Goal: Task Accomplishment & Management: Manage account settings

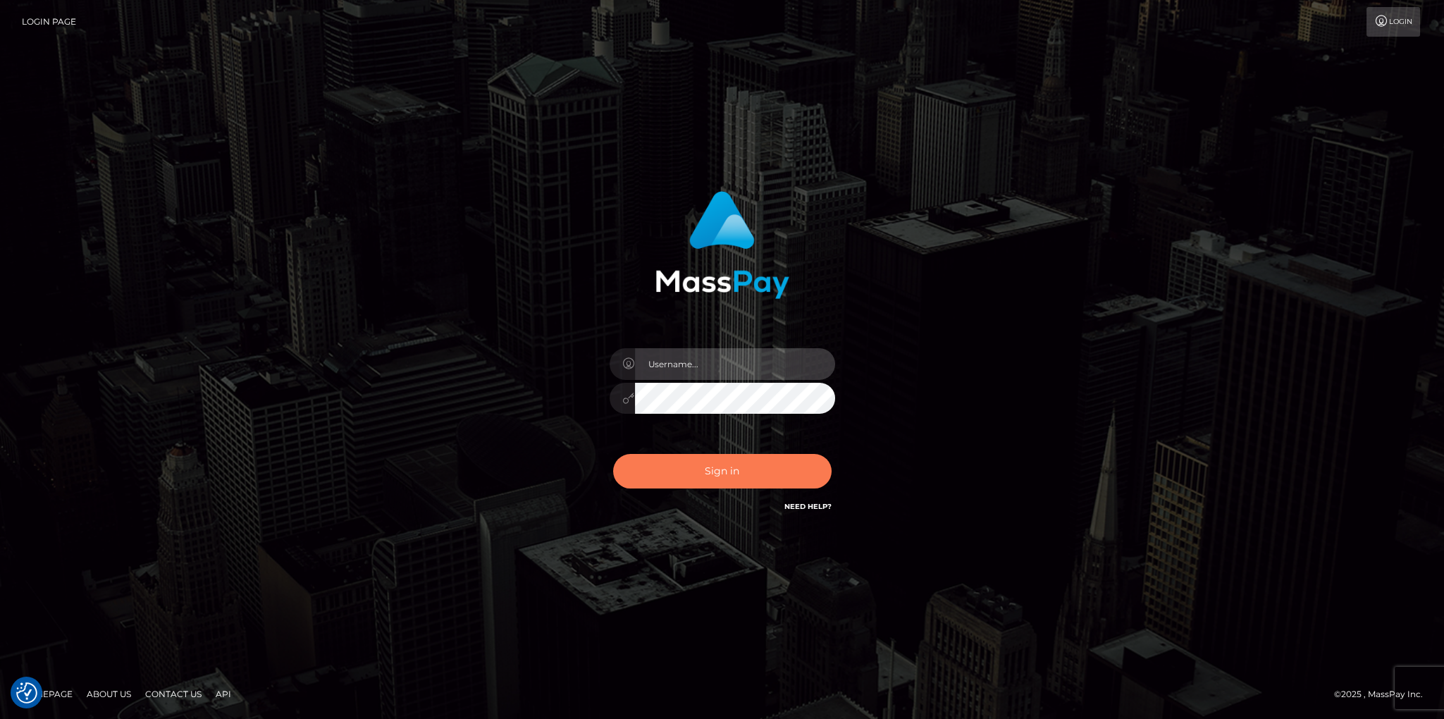
type input "cheli"
click at [736, 466] on button "Sign in" at bounding box center [722, 471] width 218 height 35
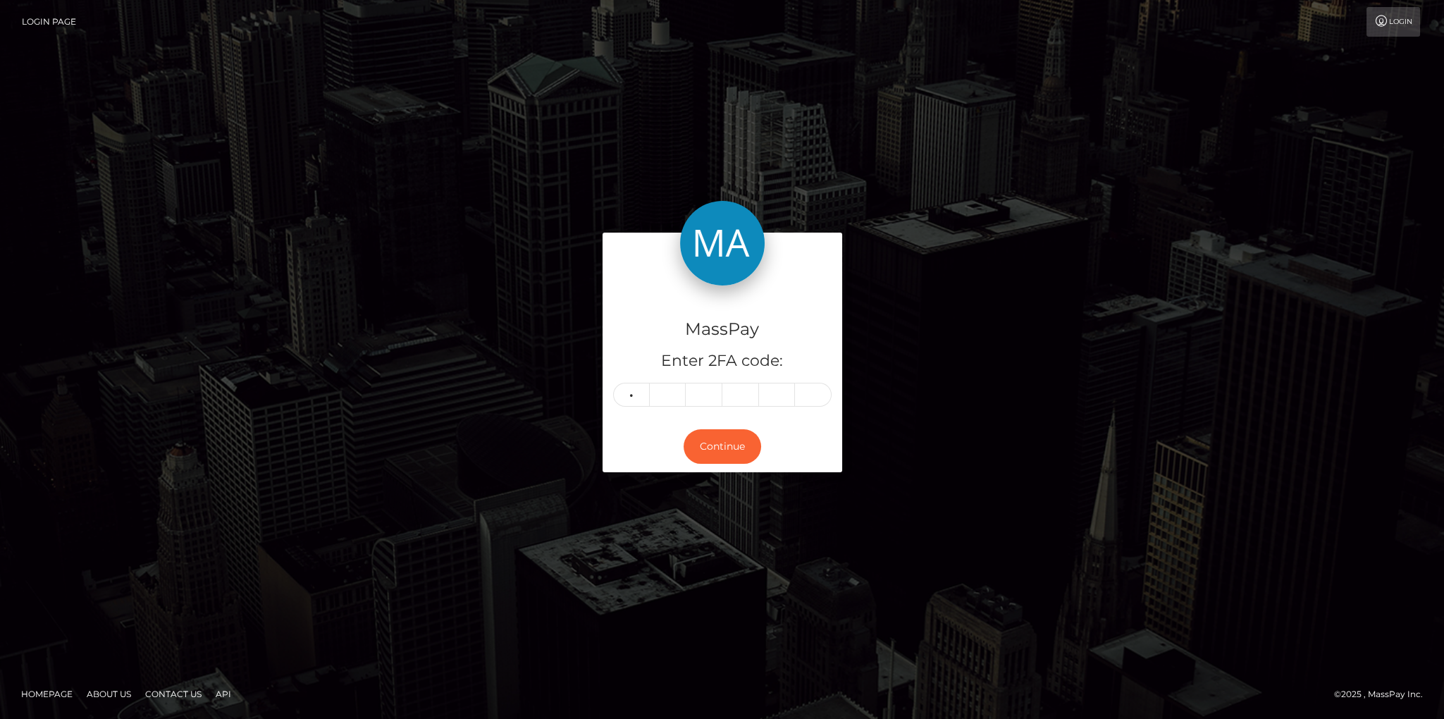
type input "5"
type input "2"
type input "3"
type input "7"
type input "2"
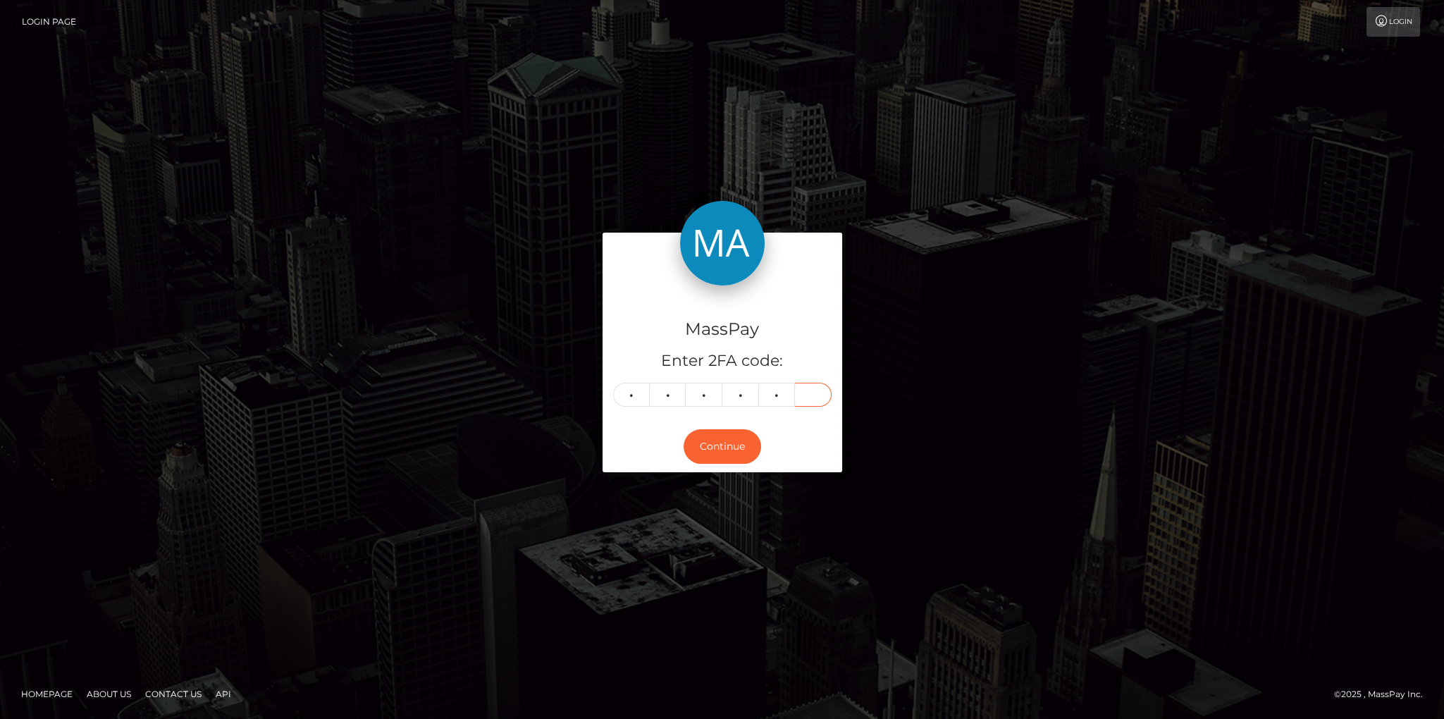
type input "7"
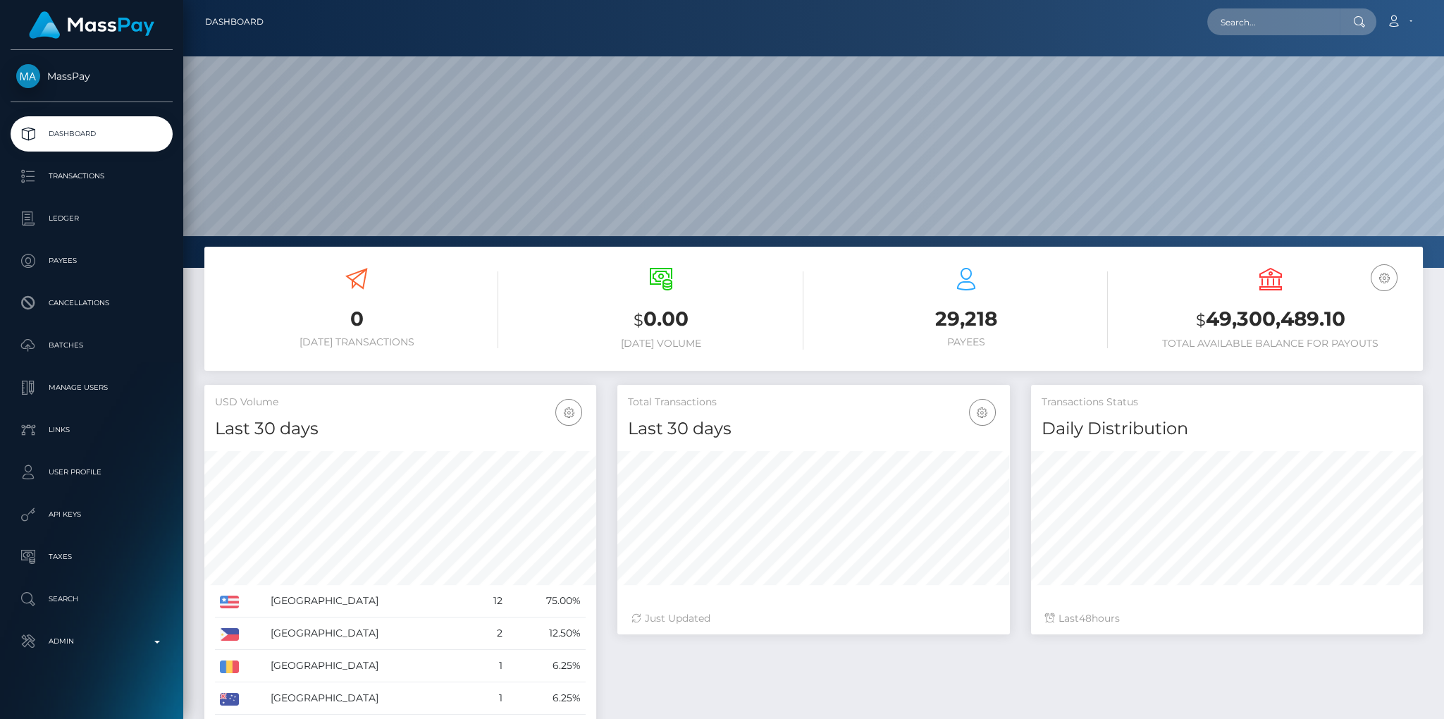
scroll to position [249, 392]
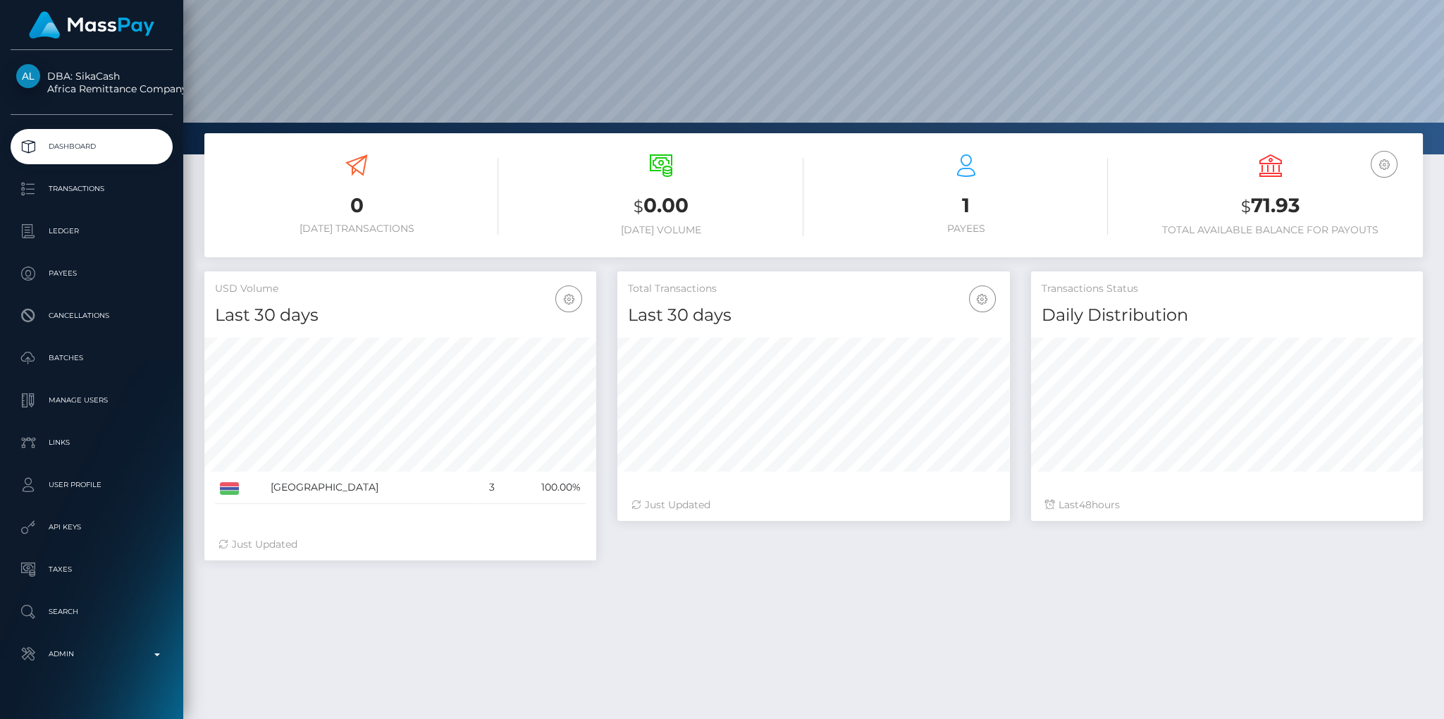
scroll to position [209, 0]
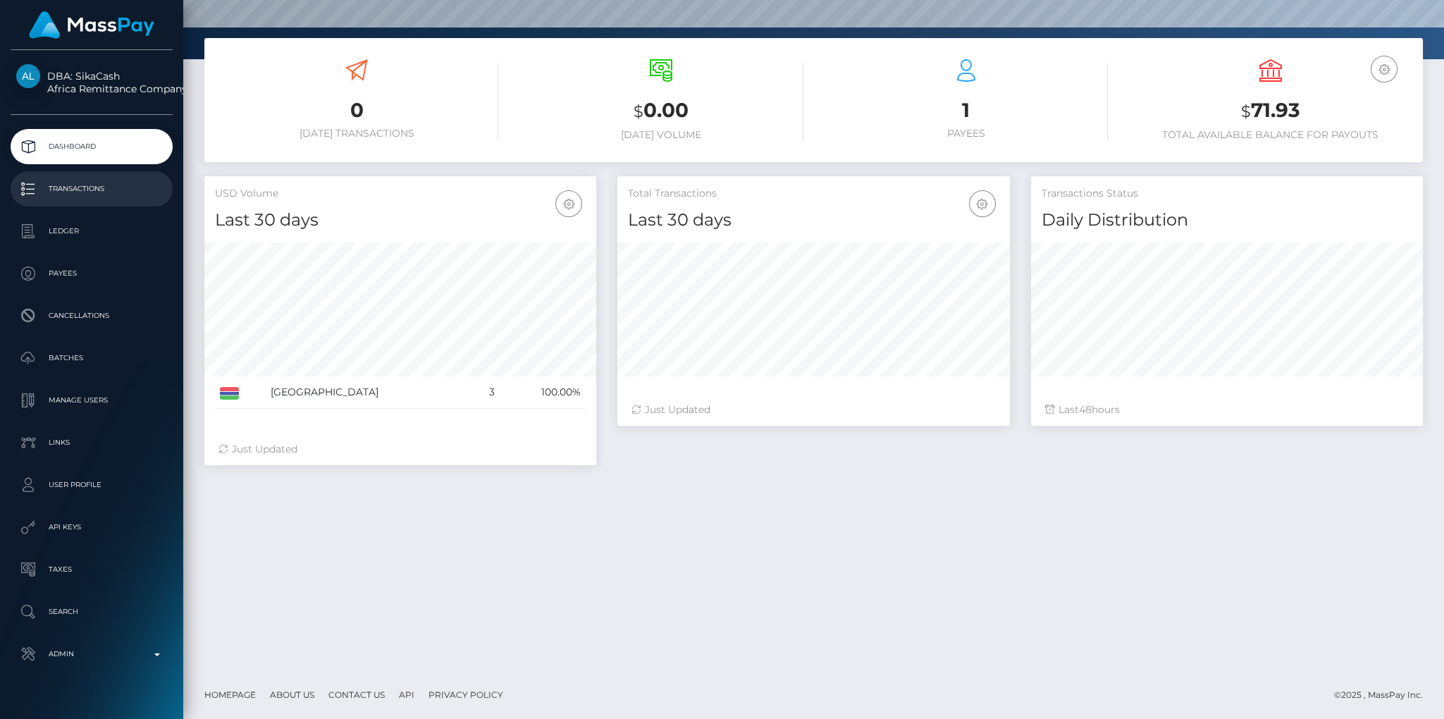
click at [68, 182] on p "Transactions" at bounding box center [91, 188] width 151 height 21
